Goal: Obtain resource: Download file/media

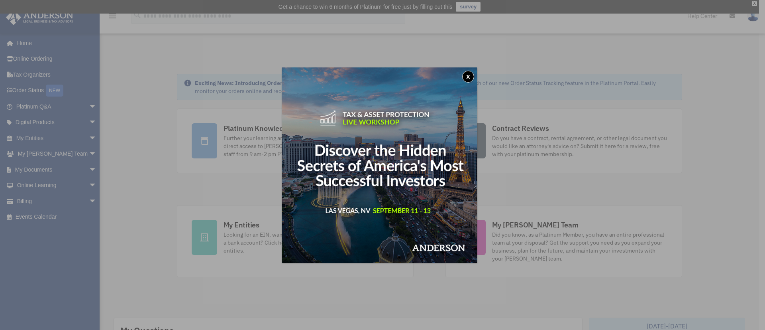
click at [474, 83] on img at bounding box center [379, 164] width 195 height 195
click at [474, 77] on button "x" at bounding box center [468, 77] width 12 height 12
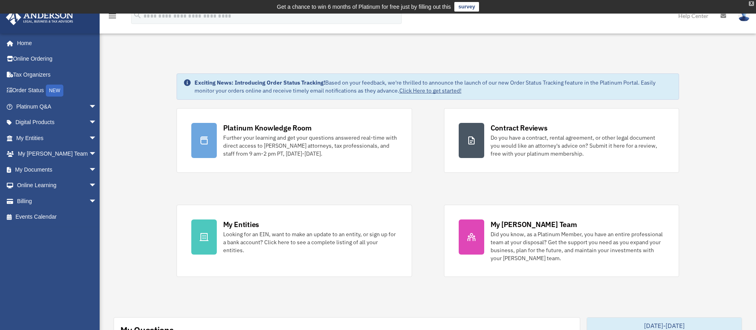
click at [749, 2] on div "X" at bounding box center [751, 3] width 5 height 5
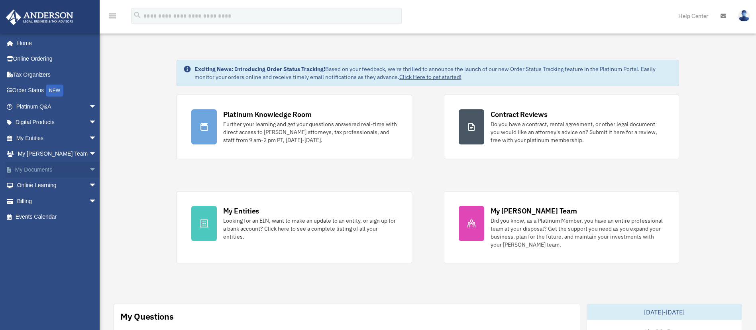
click at [89, 170] on span "arrow_drop_down" at bounding box center [97, 169] width 16 height 16
click at [27, 186] on span at bounding box center [26, 186] width 5 height 6
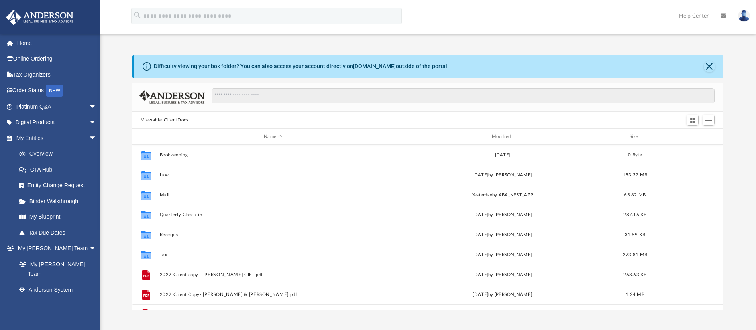
scroll to position [172, 582]
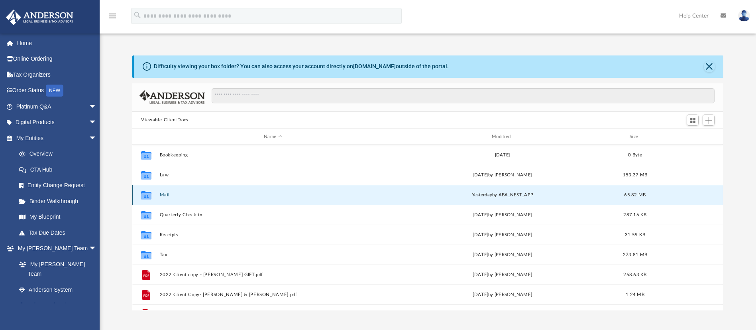
click at [169, 194] on button "Mail" at bounding box center [273, 194] width 226 height 5
click at [705, 64] on button "Close" at bounding box center [709, 66] width 11 height 11
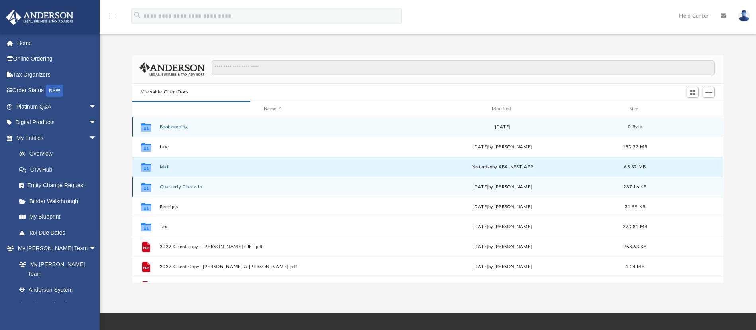
scroll to position [147, 582]
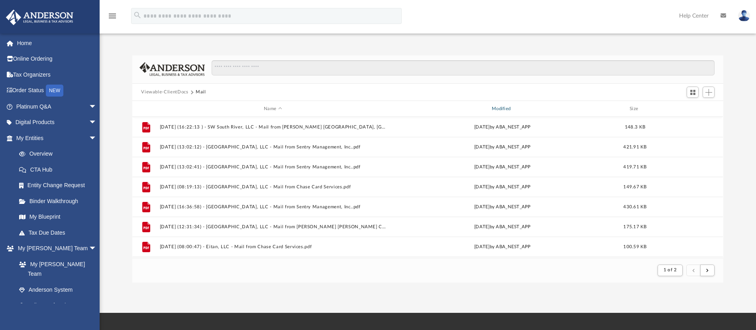
click at [498, 107] on div "Modified" at bounding box center [502, 108] width 226 height 7
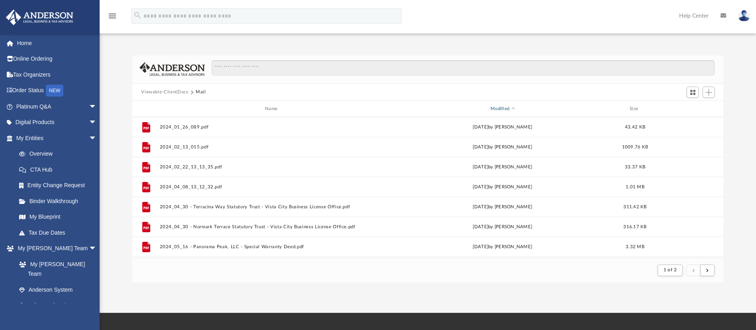
click at [499, 108] on div "Modified" at bounding box center [502, 108] width 226 height 7
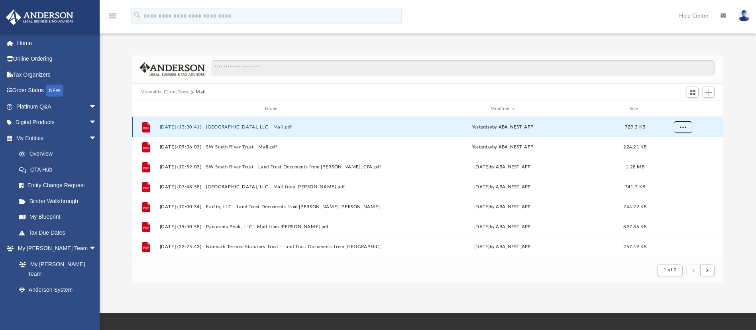
click at [681, 125] on span "More options" at bounding box center [683, 127] width 6 height 4
click at [668, 145] on li "Preview" at bounding box center [675, 143] width 23 height 8
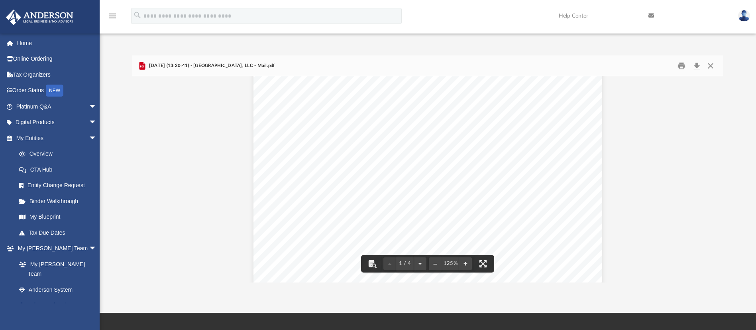
scroll to position [343, 0]
click at [681, 69] on button "Print" at bounding box center [681, 65] width 16 height 12
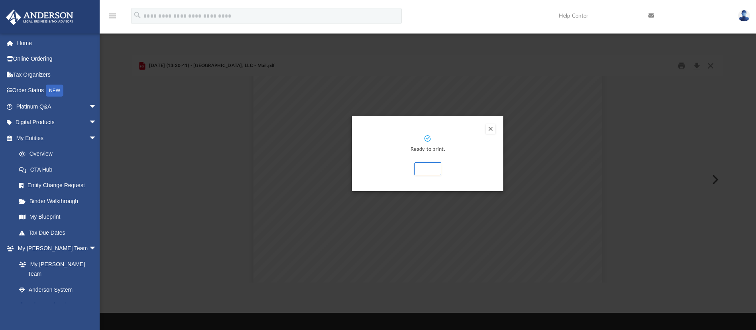
click at [493, 126] on button "Preview" at bounding box center [491, 129] width 10 height 10
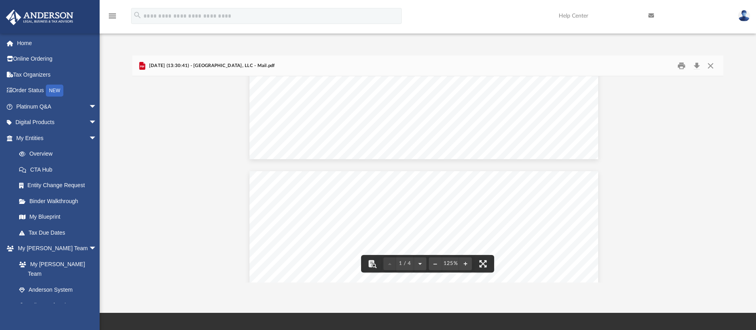
scroll to position [576, 4]
drag, startPoint x: 604, startPoint y: 232, endPoint x: 654, endPoint y: 87, distance: 152.5
click at [679, 67] on button "Print" at bounding box center [681, 65] width 16 height 12
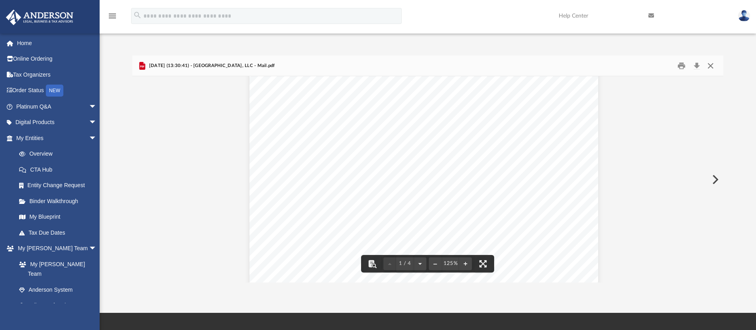
click at [709, 66] on button "Close" at bounding box center [710, 65] width 14 height 12
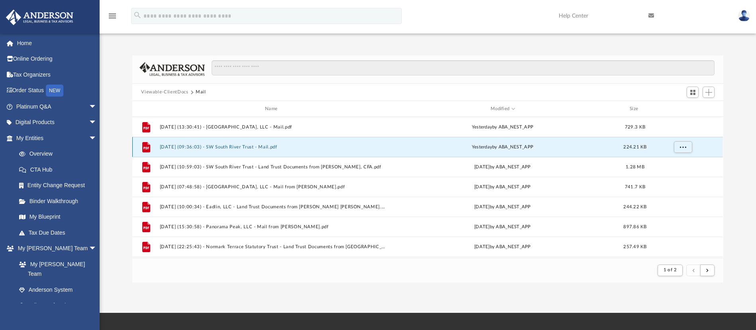
click at [269, 144] on button "[DATE] (09:36:03) - SW South River Trust - Mail.pdf" at bounding box center [273, 146] width 226 height 5
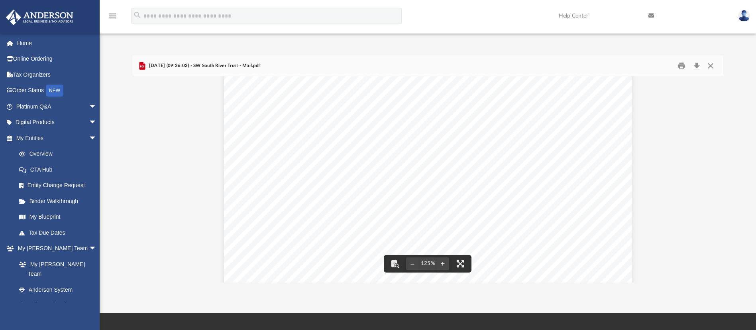
scroll to position [0, 0]
click at [683, 66] on button "Print" at bounding box center [681, 65] width 16 height 12
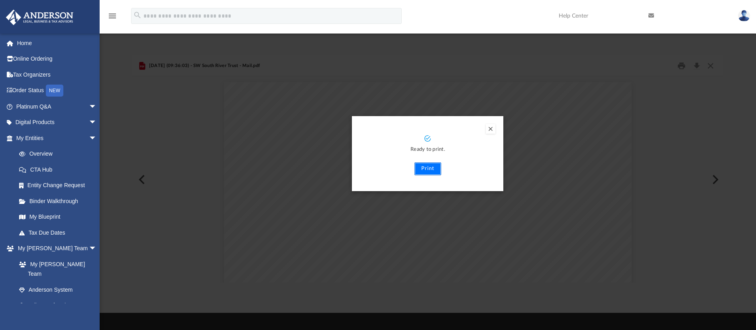
click at [429, 164] on button "Print" at bounding box center [427, 168] width 27 height 13
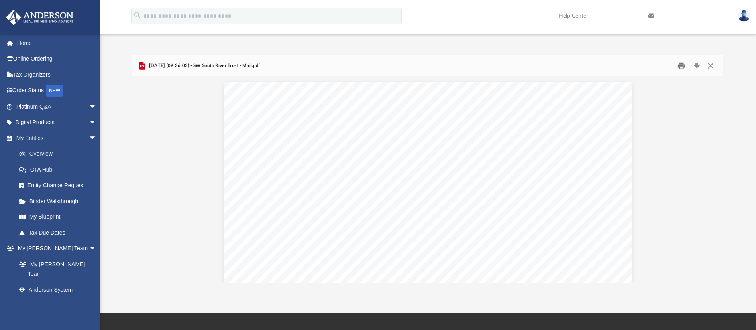
click at [681, 64] on button "Print" at bounding box center [681, 65] width 16 height 12
